Goal: Subscribe to service/newsletter

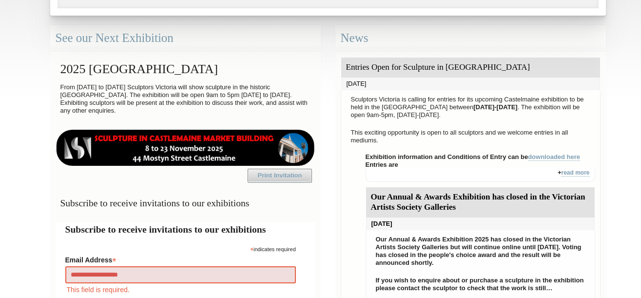
type input "**********"
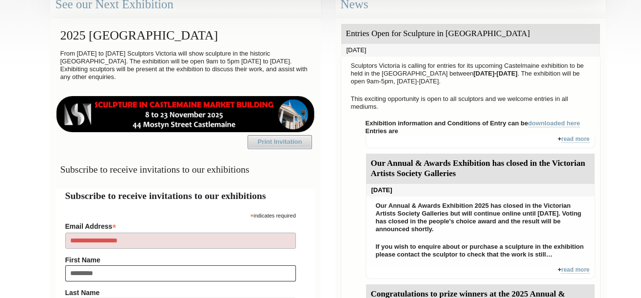
type input "**********"
type input "**"
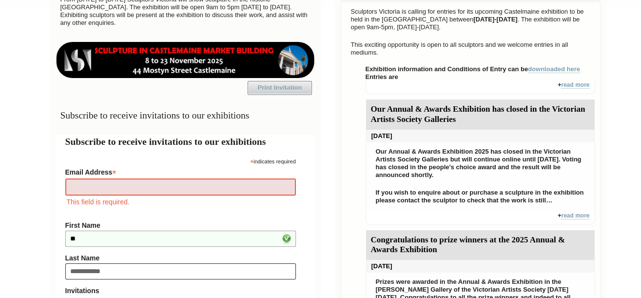
type input "**********"
